Goal: Information Seeking & Learning: Understand process/instructions

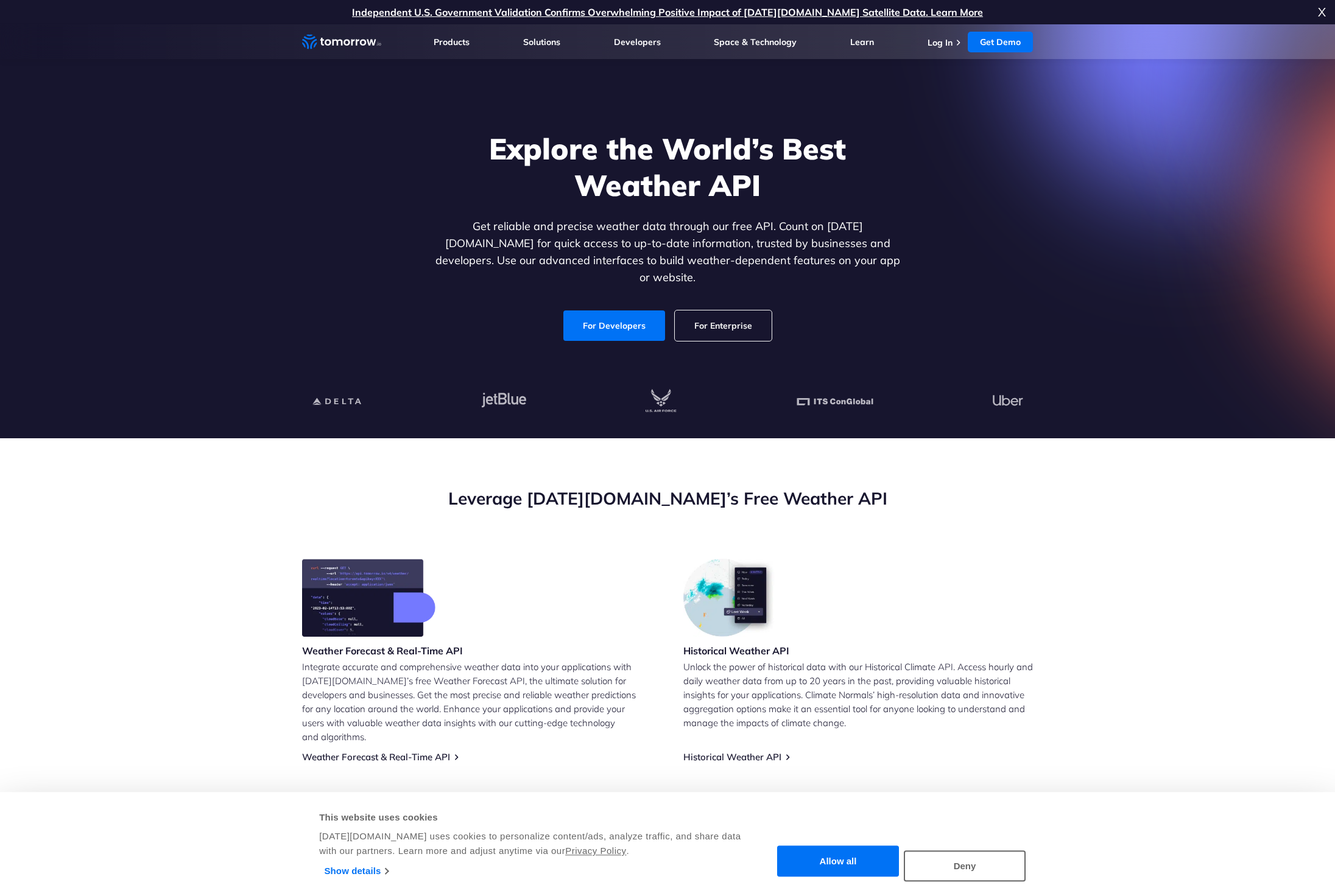
click at [590, 464] on section "Leverage Tomorrow.io’s Free Weather API Weather Forecast & Real-Time API Integr…" at bounding box center [667, 744] width 1335 height 612
click at [599, 316] on link "For Developers" at bounding box center [614, 326] width 102 height 30
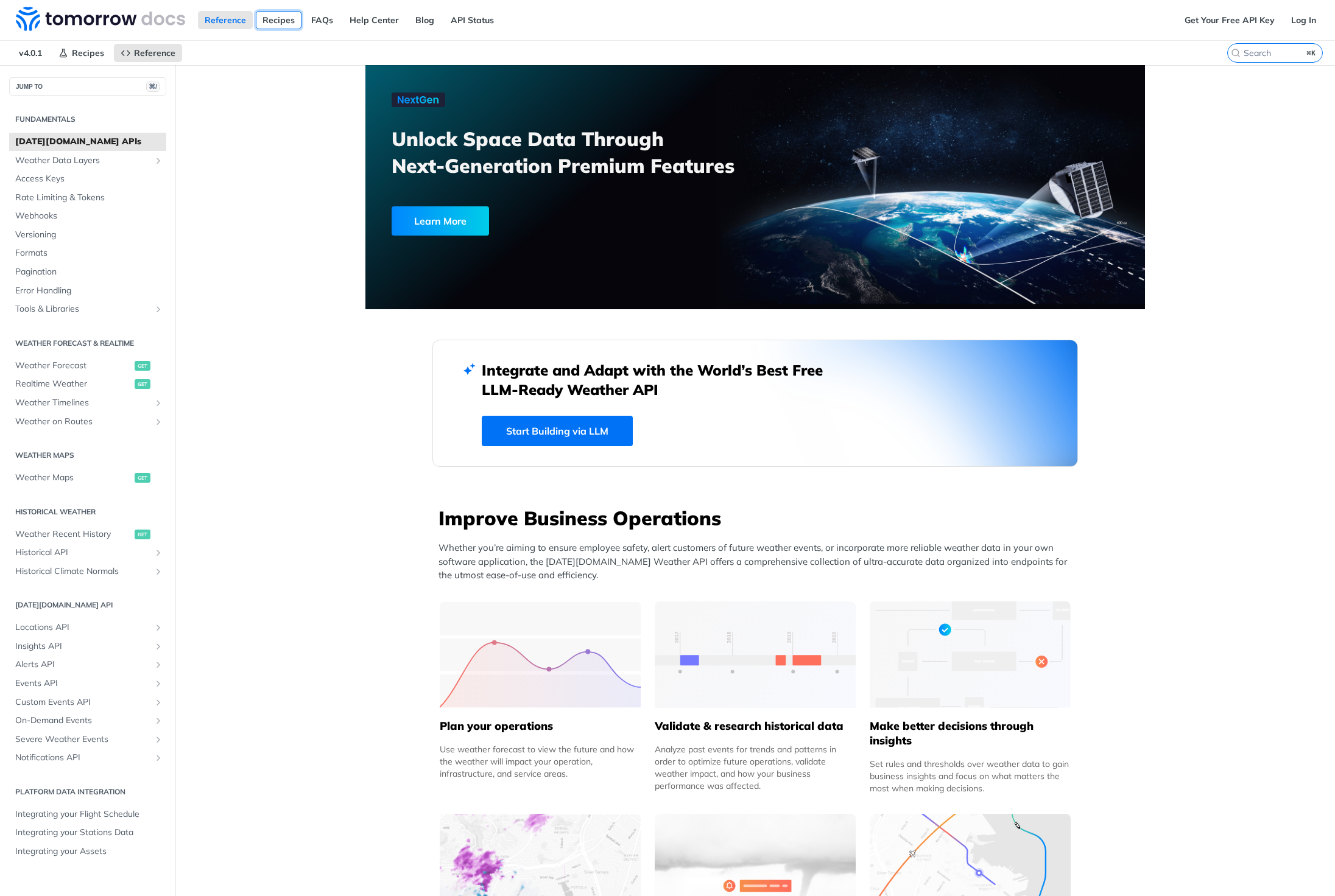
click at [267, 20] on link "Recipes" at bounding box center [279, 20] width 46 height 18
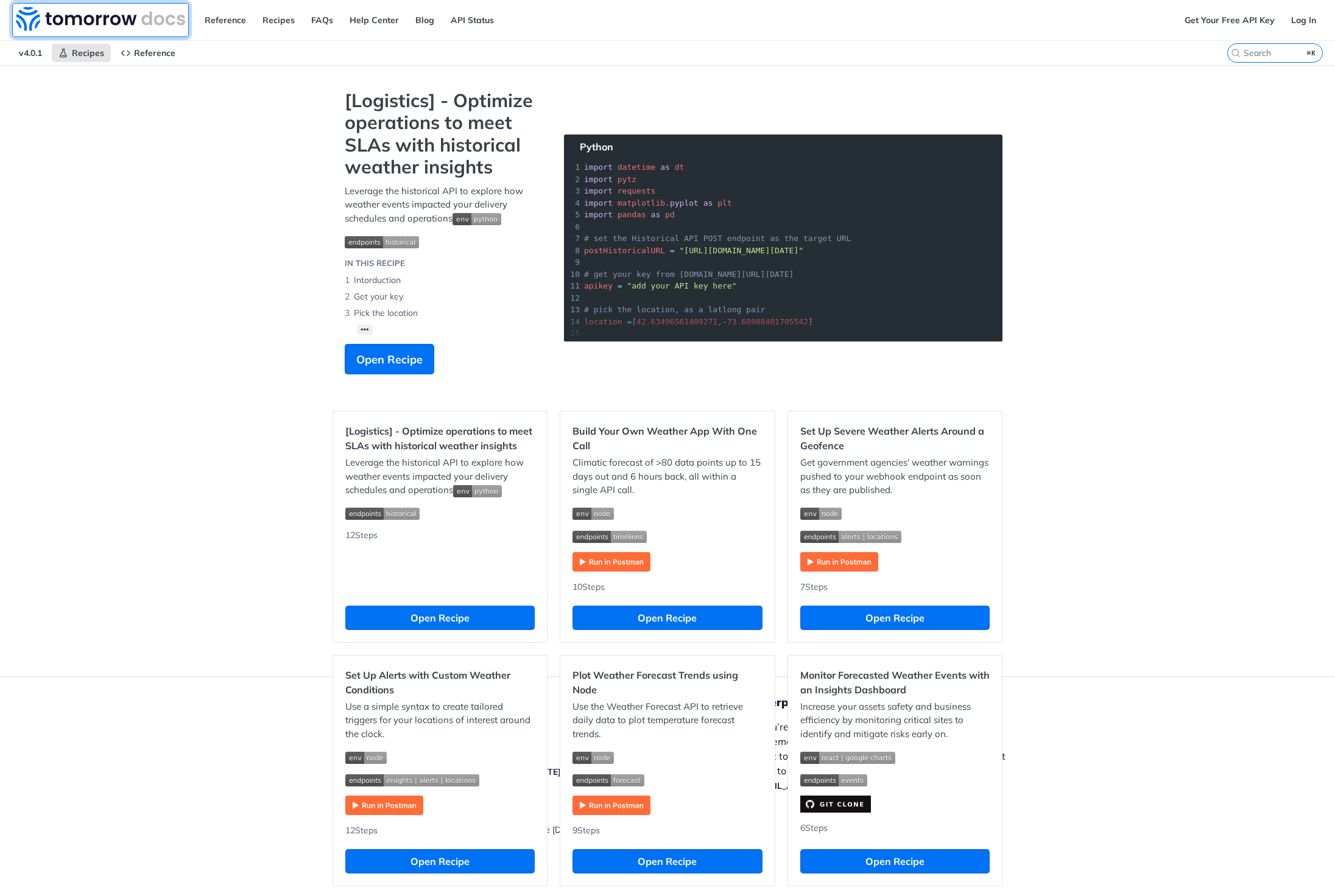
click at [68, 9] on img at bounding box center [100, 18] width 169 height 24
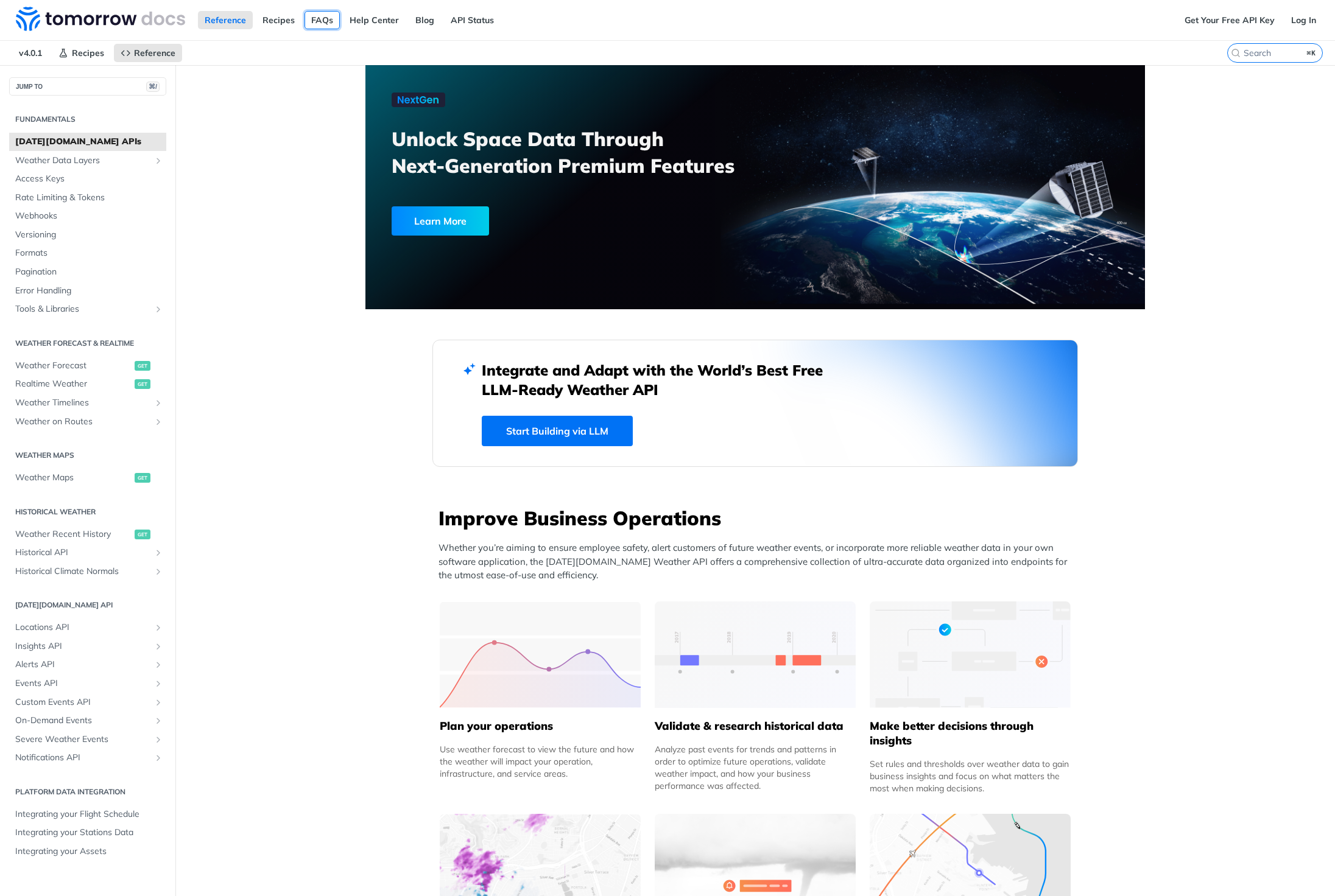
click at [328, 24] on link "FAQs" at bounding box center [322, 20] width 35 height 18
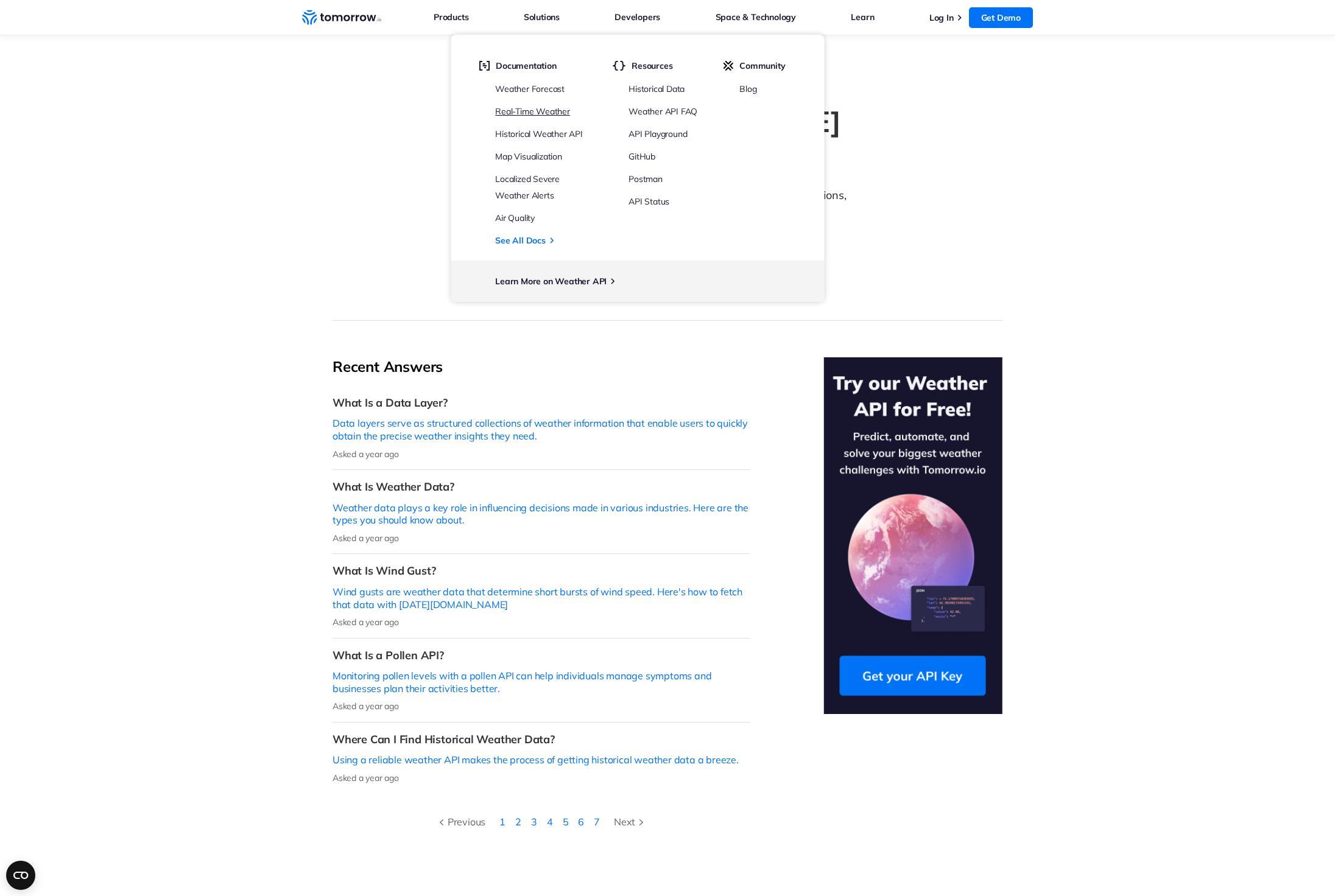
click at [542, 109] on link "Real-Time Weather" at bounding box center [532, 111] width 75 height 11
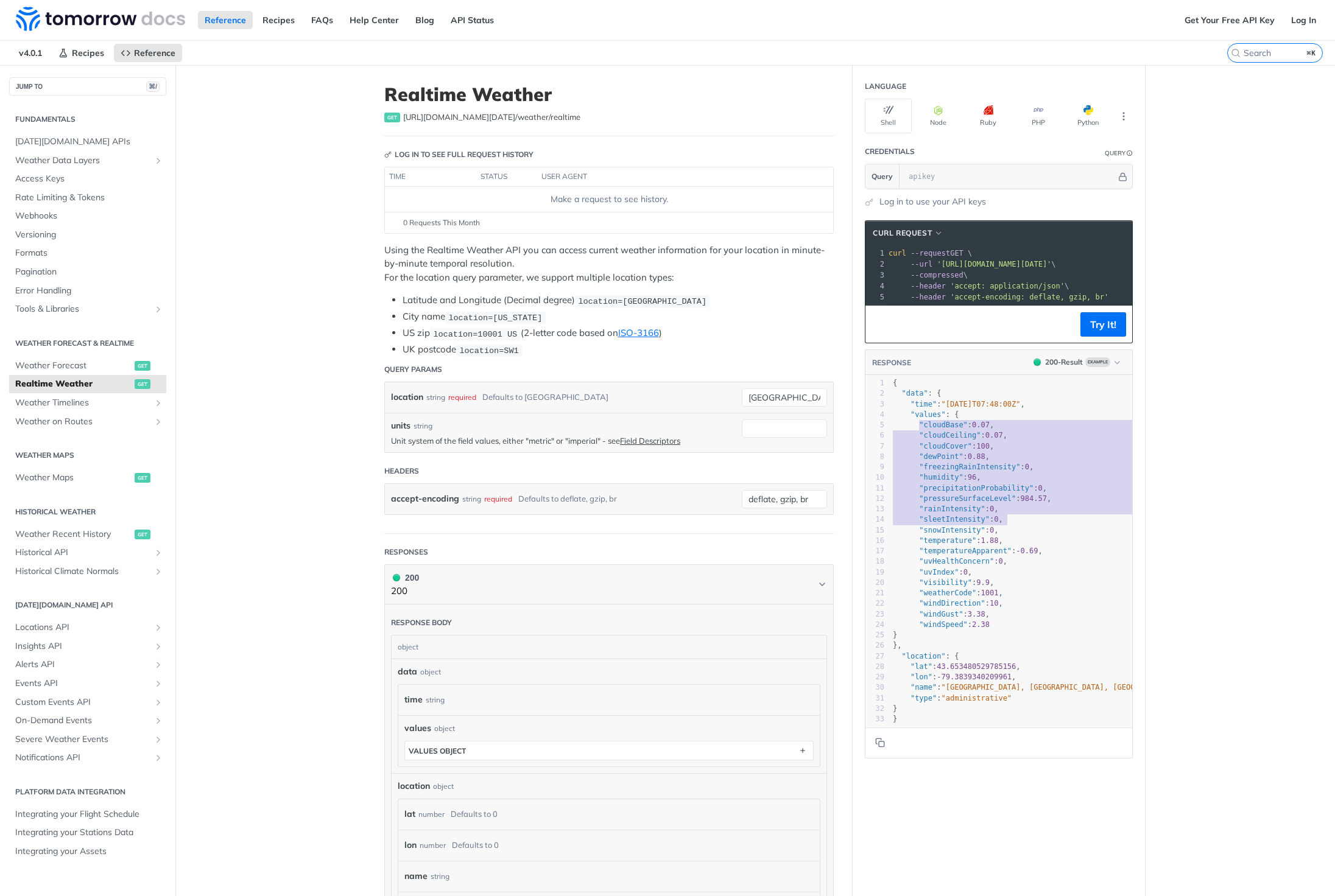
type textarea ""cloudBase": 0.07, "cloudCeiling": 0.07, "cloudCover": 100, "dewPoint": 0.88, "…"
drag, startPoint x: 917, startPoint y: 424, endPoint x: 1031, endPoint y: 557, distance: 175.2
click at [1031, 557] on div "1 { 2 "data" : { 3 "time" : "[DATE]T07:48:00Z" , 4 "values" : { 5 "cloudBase" :…" at bounding box center [1047, 551] width 313 height 347
click at [1031, 557] on pre ""uvHealthConcern" : 0 ," at bounding box center [1047, 561] width 313 height 10
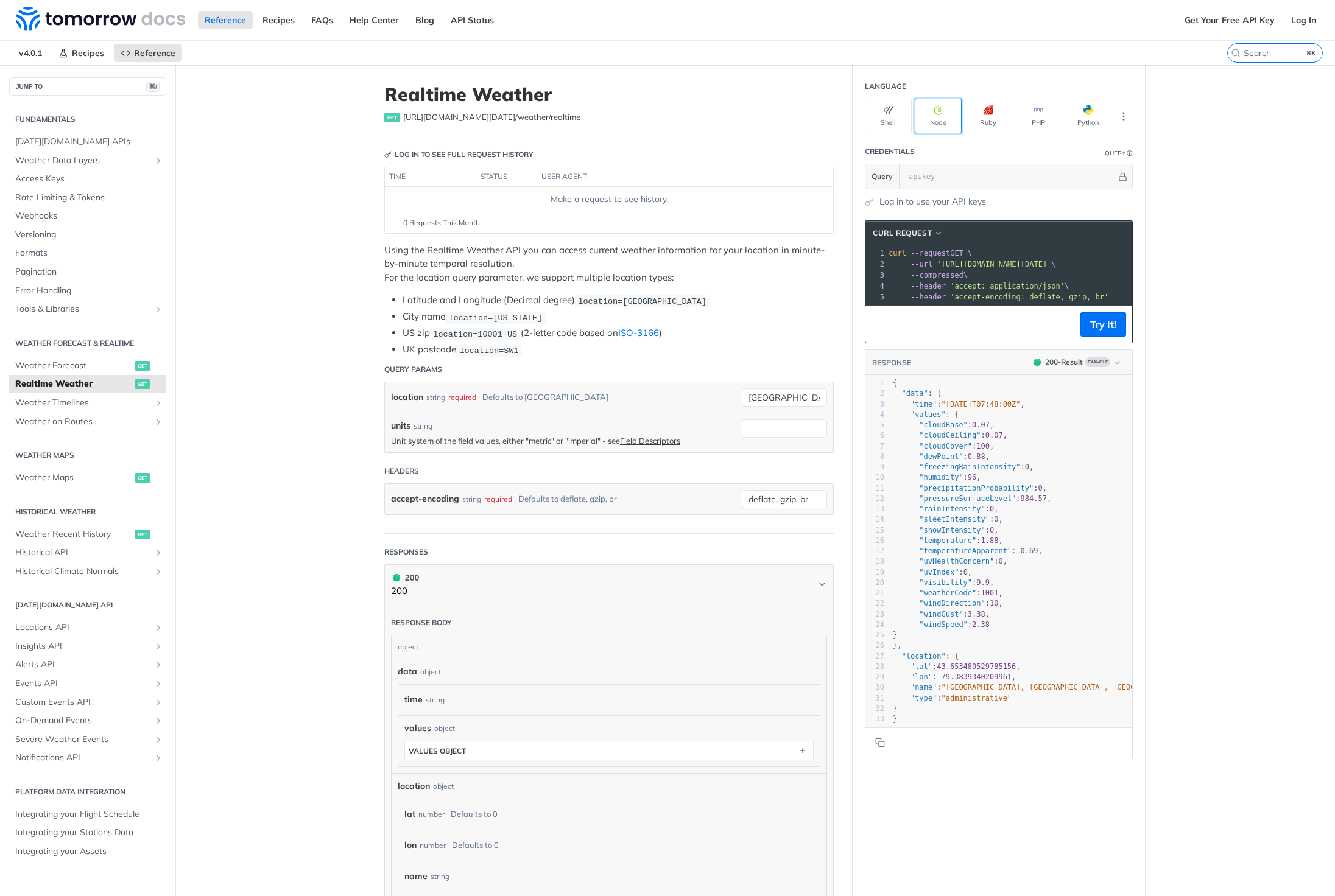
click at [938, 116] on button "Node" at bounding box center [938, 116] width 47 height 35
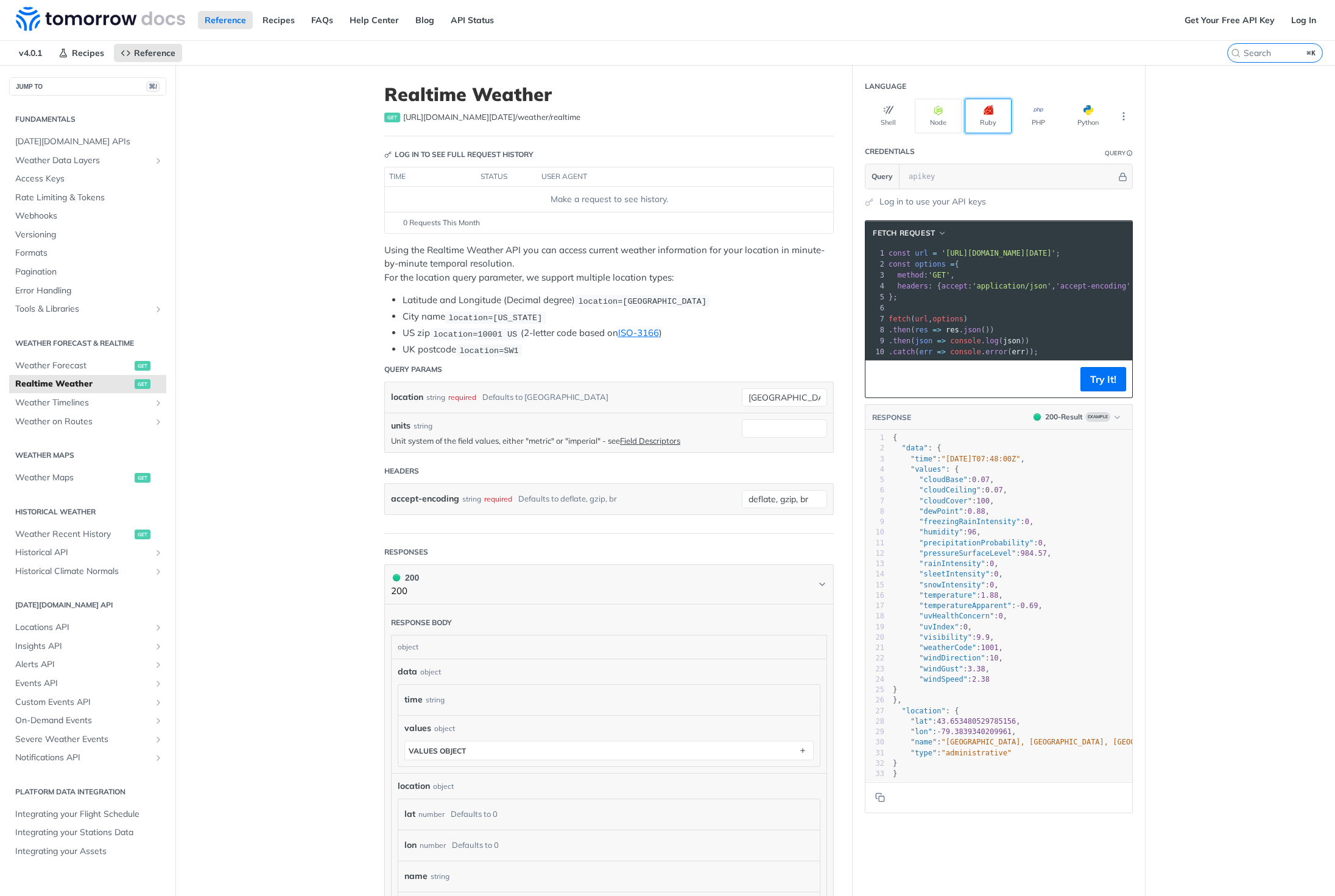
click at [973, 117] on button "Ruby" at bounding box center [987, 116] width 47 height 35
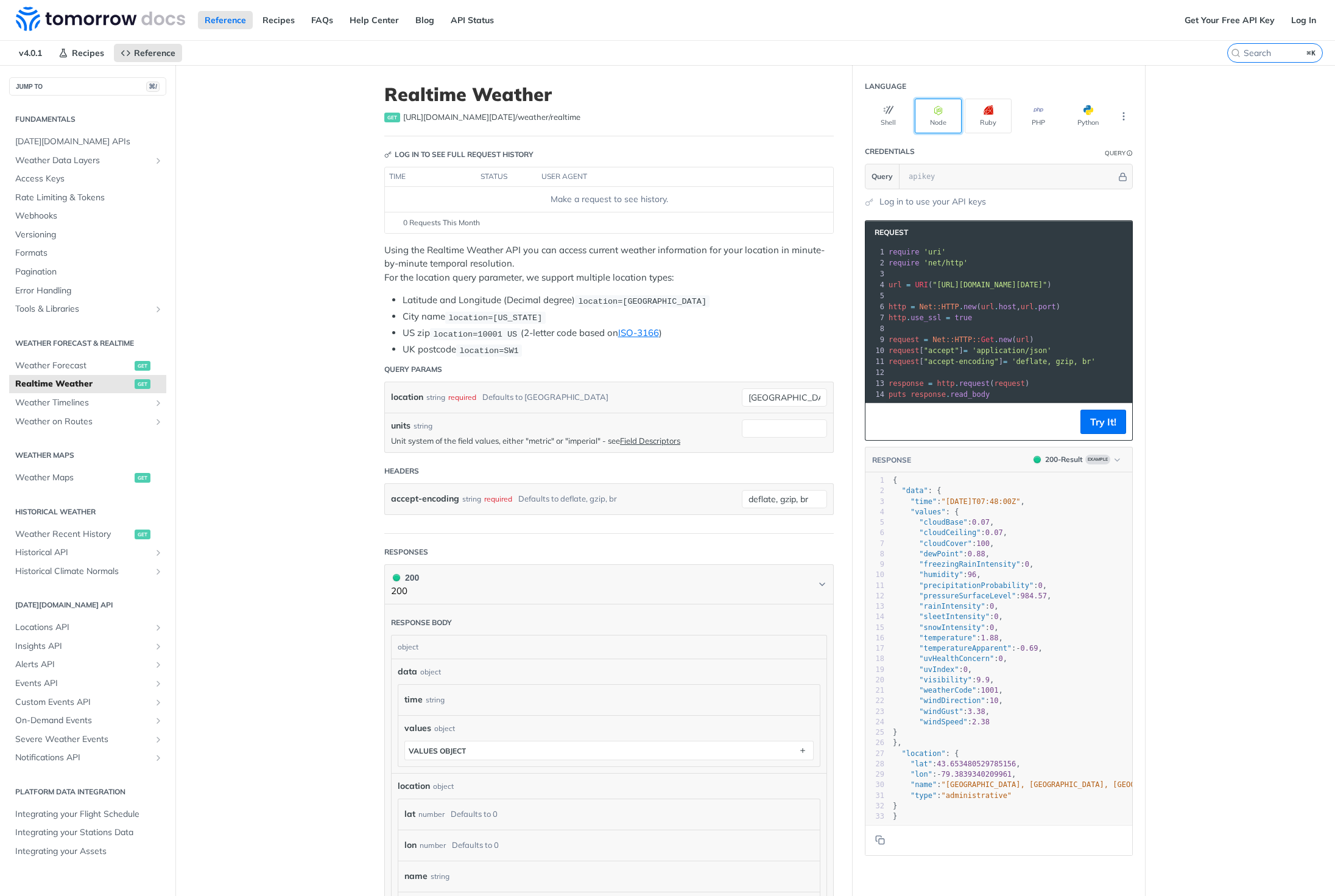
click at [932, 121] on button "Node" at bounding box center [938, 116] width 47 height 35
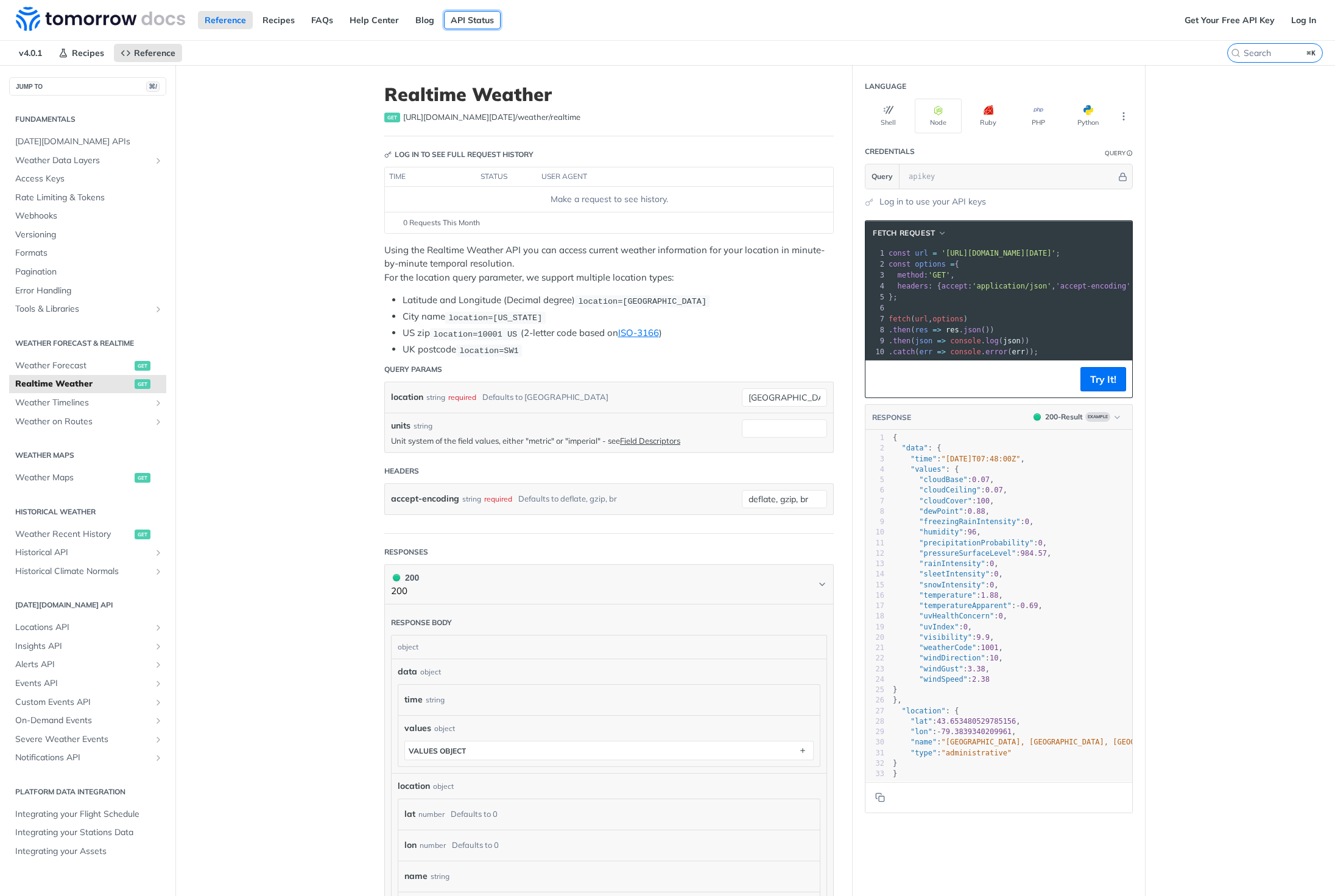
click at [451, 22] on link "API Status" at bounding box center [472, 20] width 57 height 18
